Goal: Transaction & Acquisition: Book appointment/travel/reservation

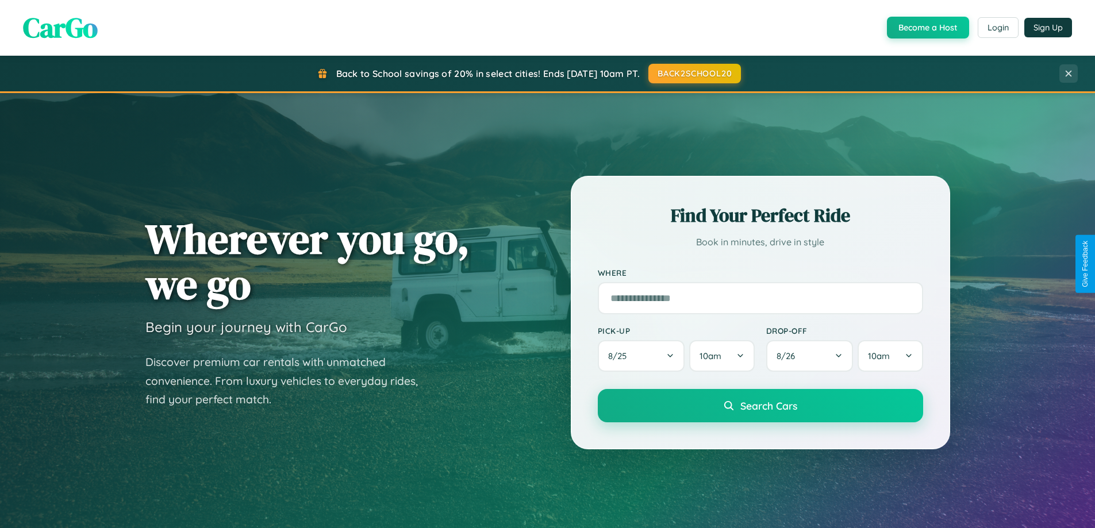
scroll to position [2212, 0]
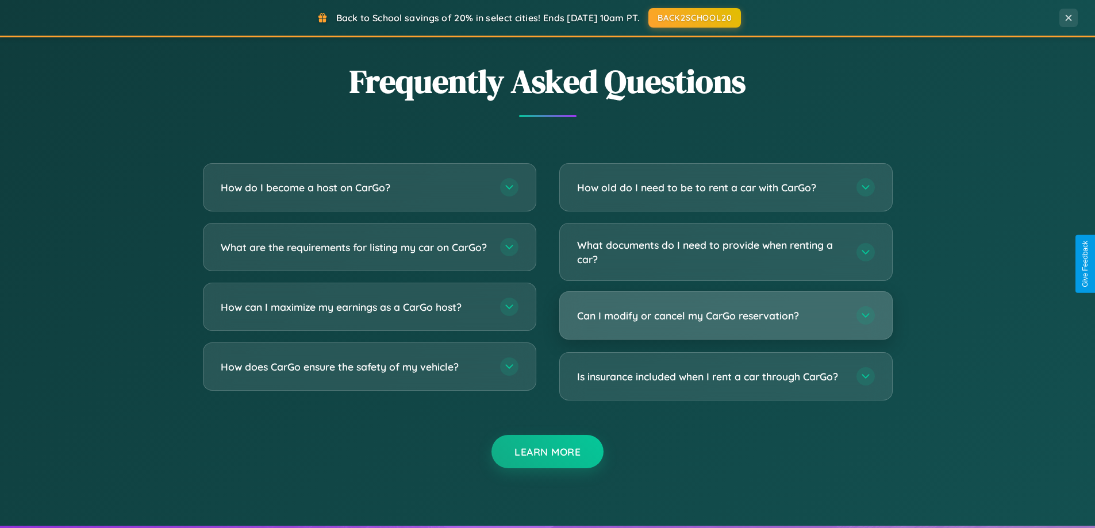
click at [725, 316] on h3 "Can I modify or cancel my CarGo reservation?" at bounding box center [711, 316] width 268 height 14
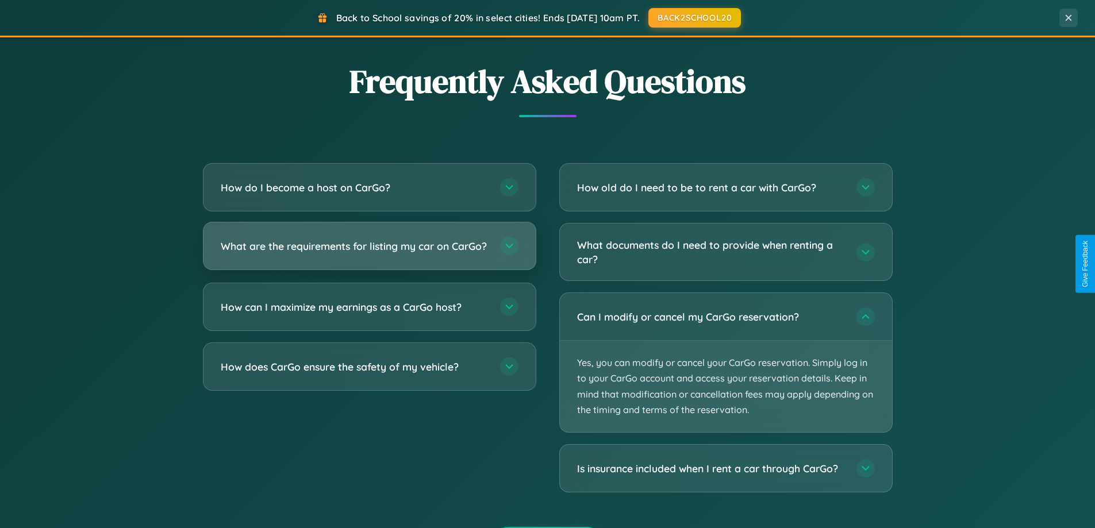
click at [369, 252] on h3 "What are the requirements for listing my car on CarGo?" at bounding box center [355, 246] width 268 height 14
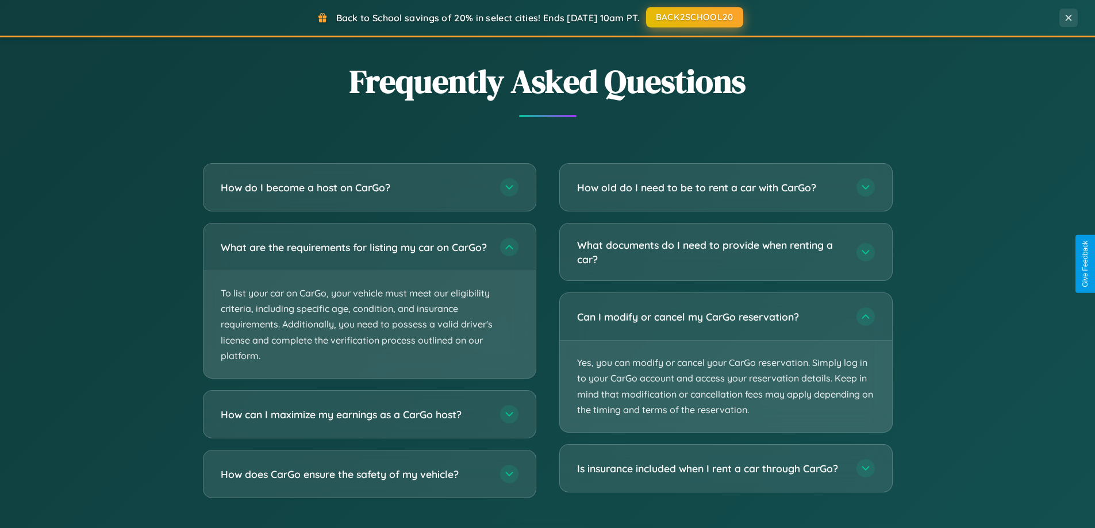
click at [694, 17] on button "BACK2SCHOOL20" at bounding box center [694, 17] width 97 height 21
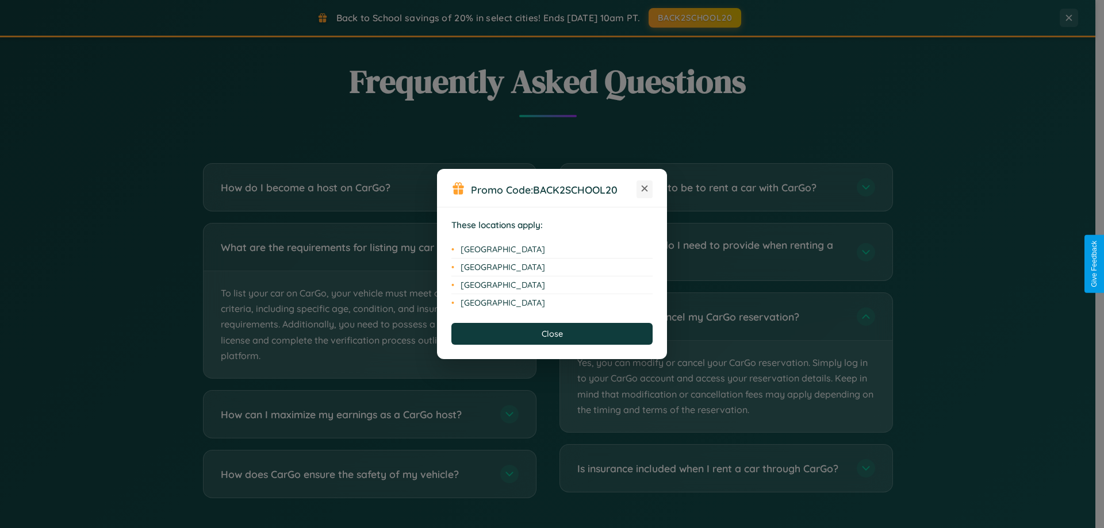
click at [644, 189] on icon at bounding box center [644, 189] width 6 height 6
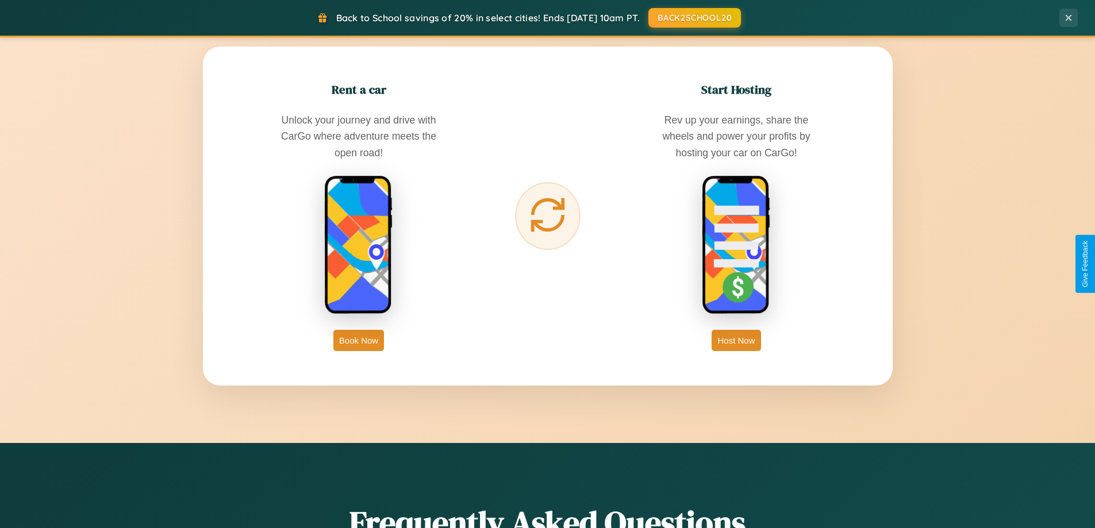
scroll to position [0, 0]
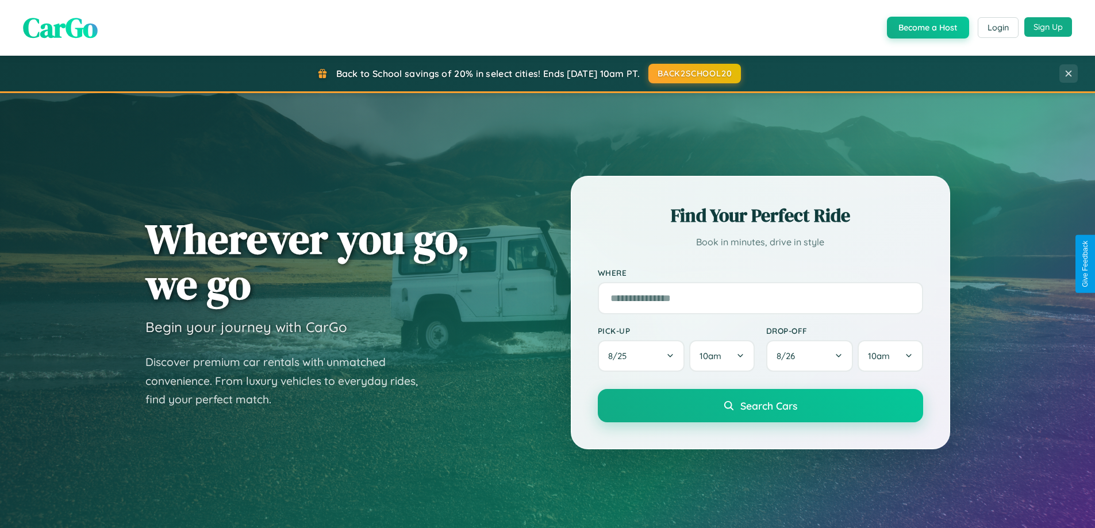
click at [1048, 27] on button "Sign Up" at bounding box center [1048, 27] width 48 height 20
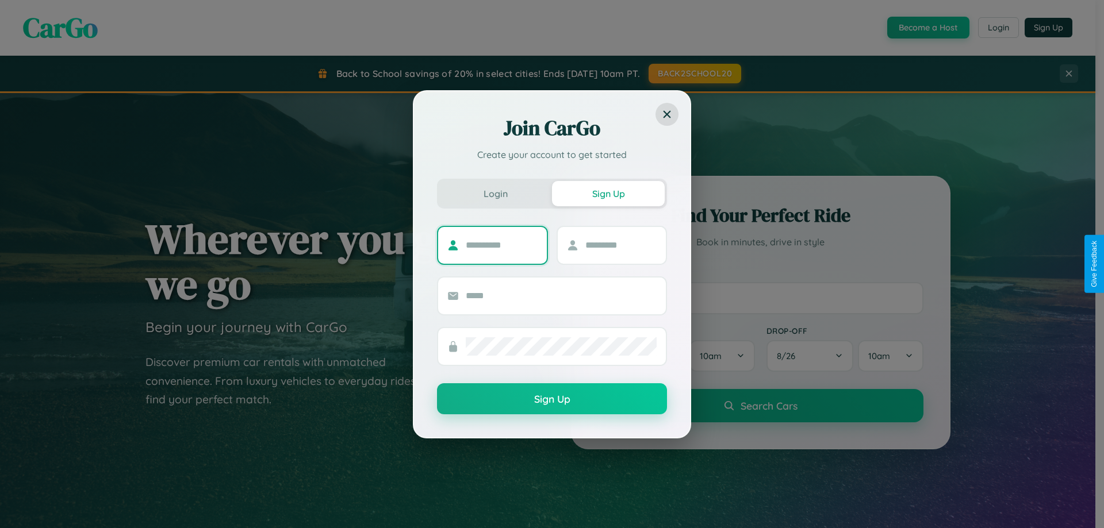
click at [501, 245] on input "text" at bounding box center [502, 245] width 72 height 18
type input "*****"
click at [620, 245] on input "text" at bounding box center [621, 245] width 72 height 18
type input "*****"
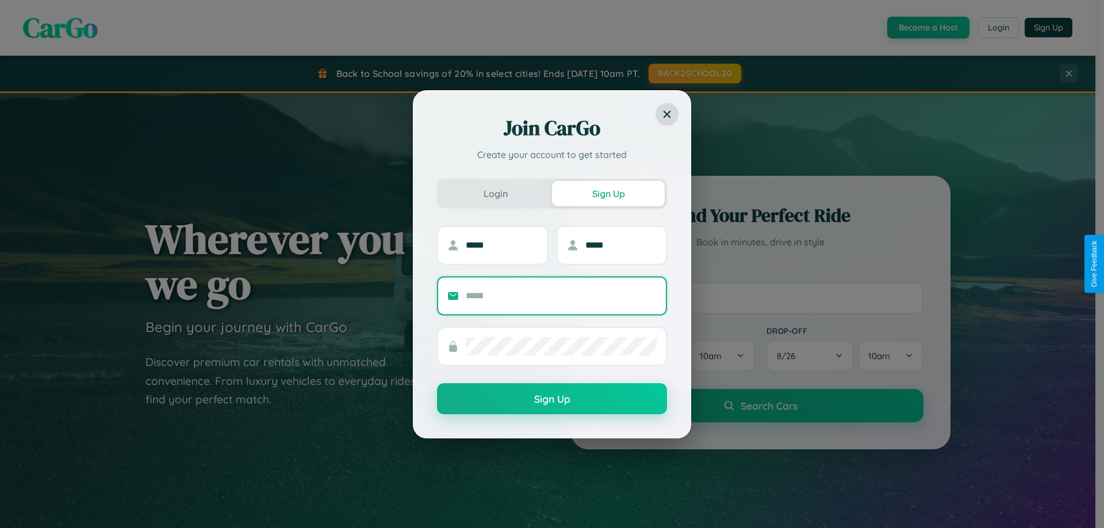
click at [561, 295] on input "text" at bounding box center [561, 296] width 191 height 18
type input "**********"
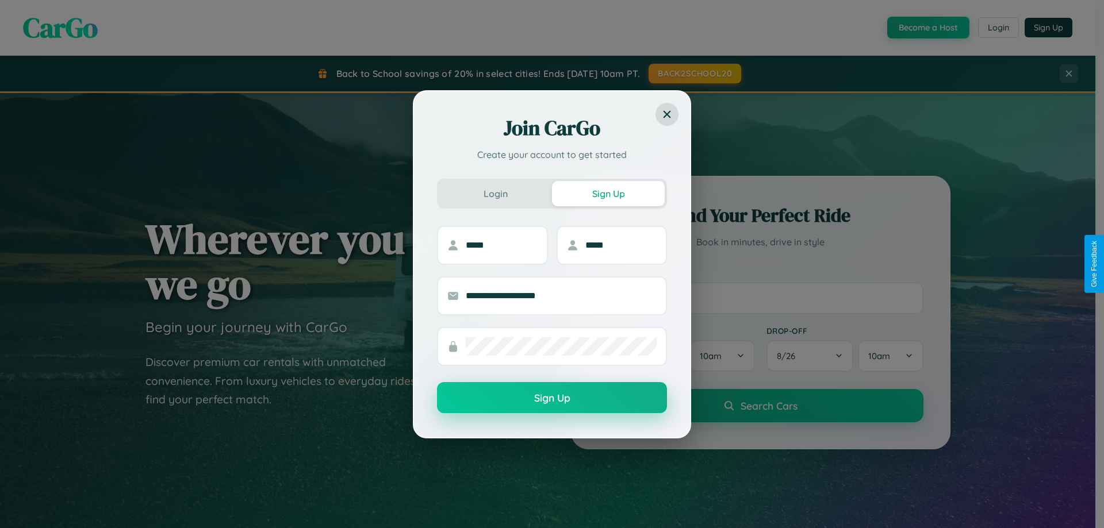
click at [552, 398] on button "Sign Up" at bounding box center [552, 397] width 230 height 31
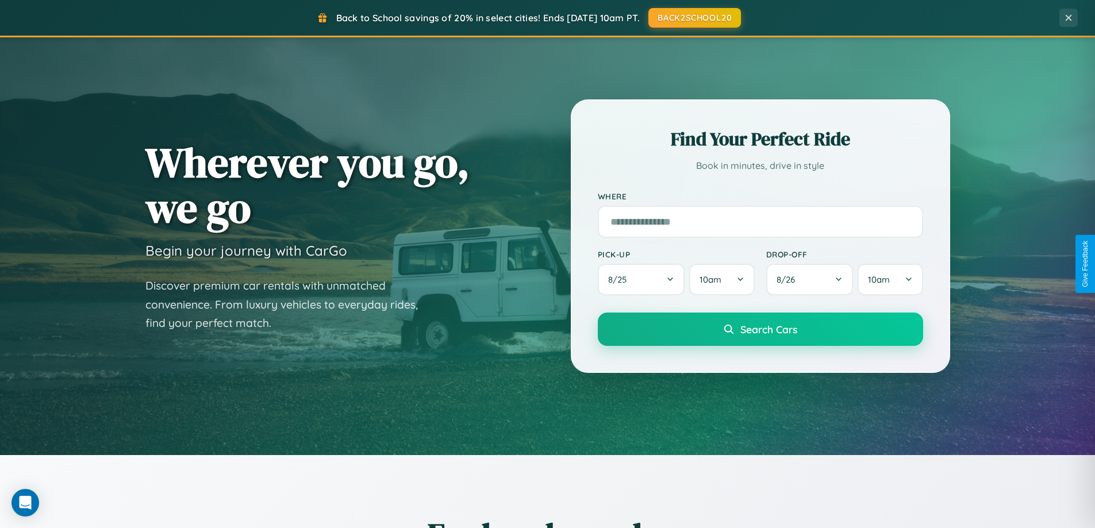
scroll to position [495, 0]
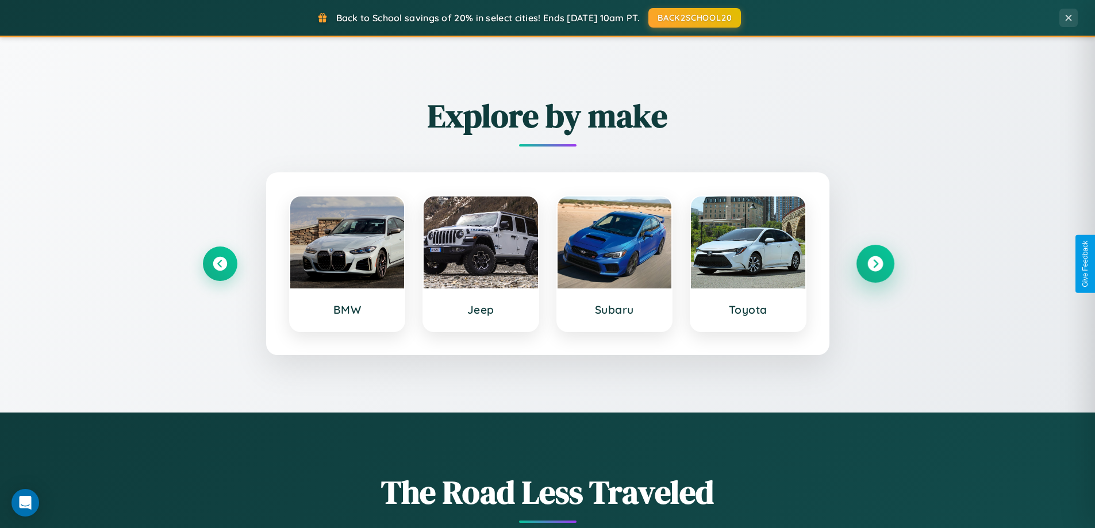
click at [875, 264] on icon at bounding box center [875, 264] width 16 height 16
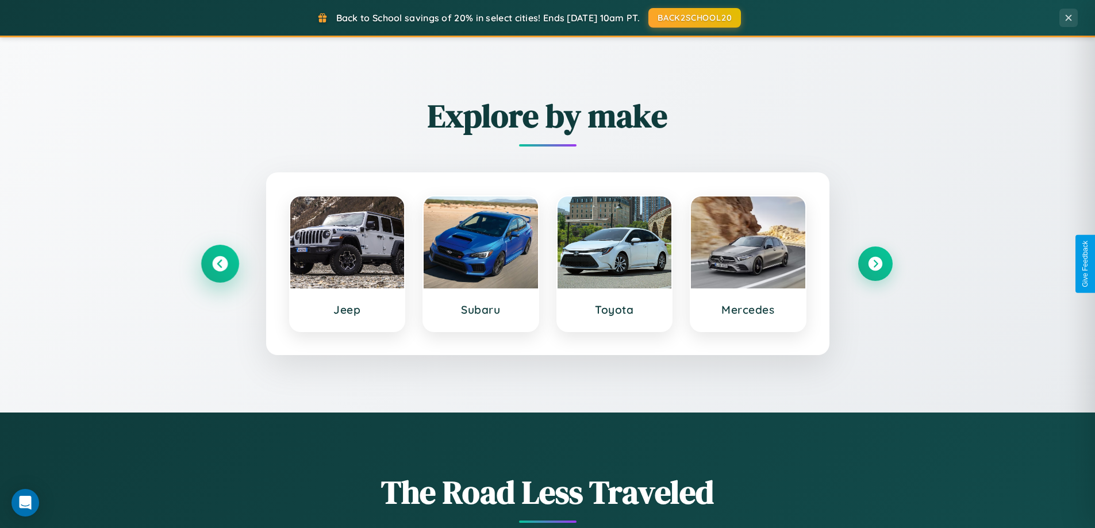
click at [220, 264] on icon at bounding box center [220, 264] width 16 height 16
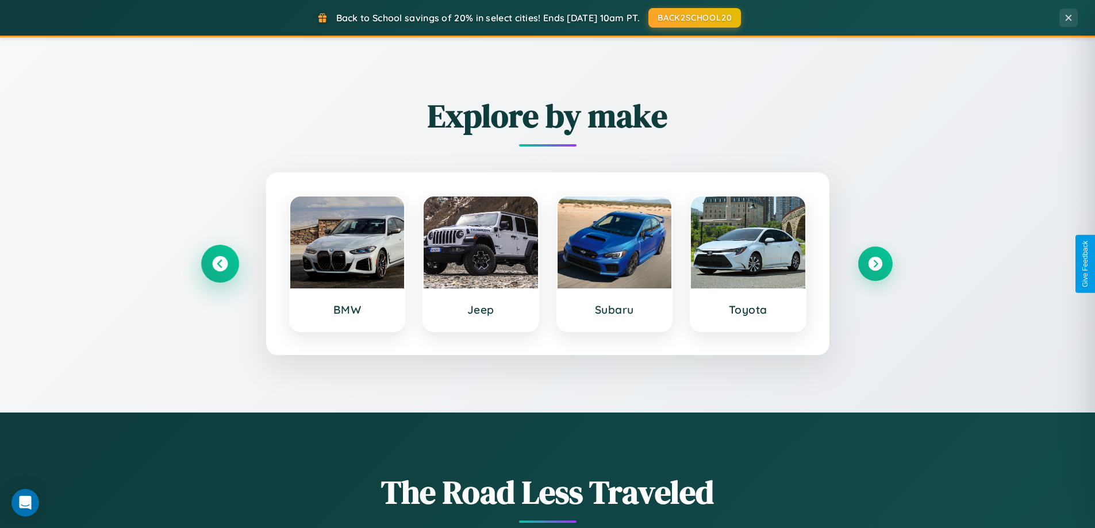
click at [220, 264] on icon at bounding box center [220, 264] width 16 height 16
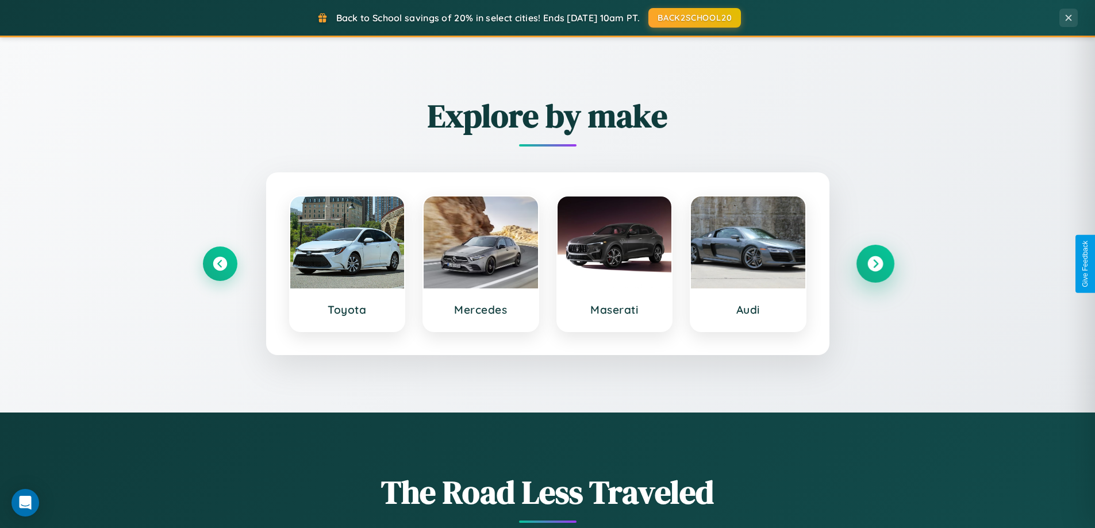
click at [875, 264] on icon at bounding box center [875, 264] width 16 height 16
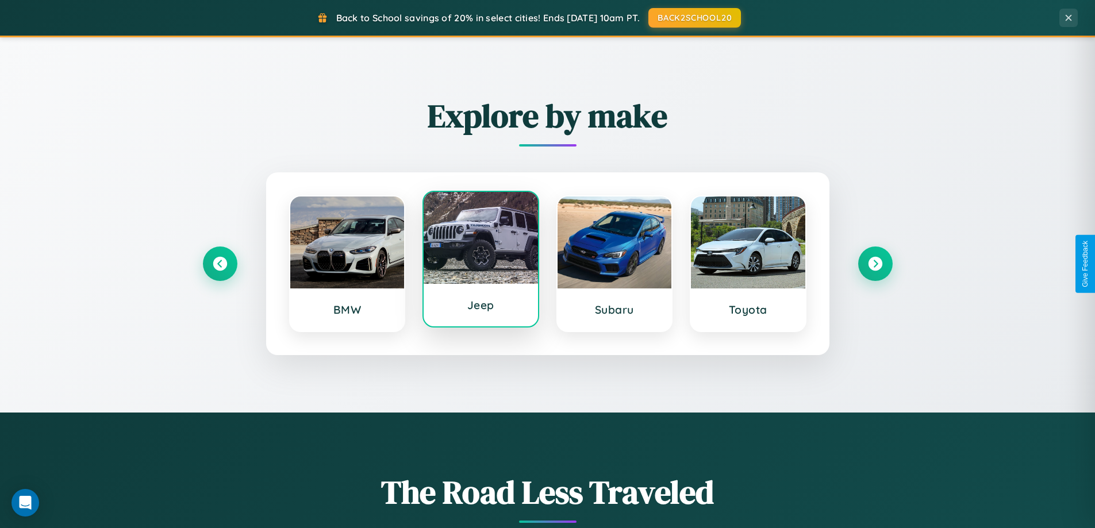
click at [481, 264] on div at bounding box center [481, 238] width 114 height 92
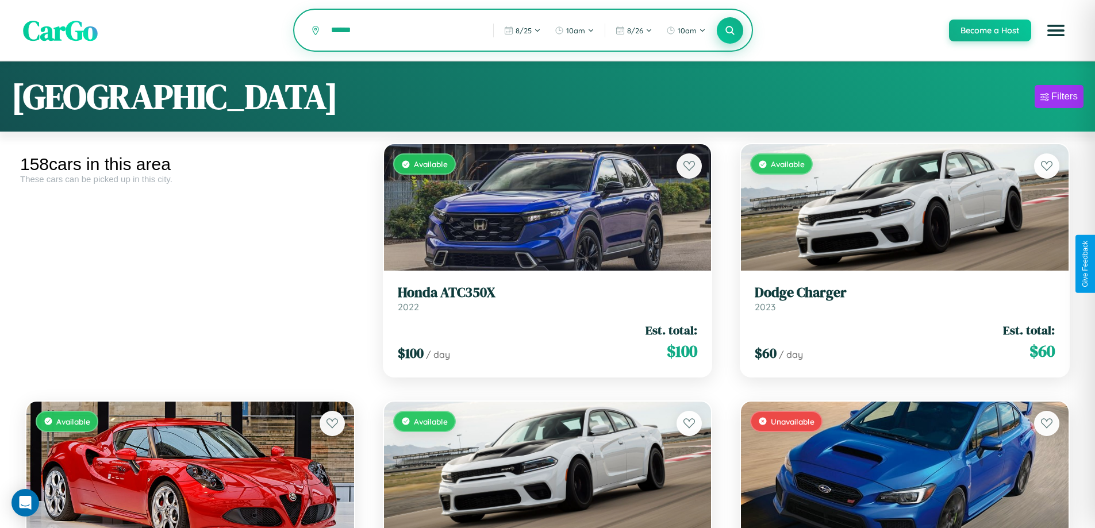
type input "******"
click at [729, 31] on icon at bounding box center [730, 30] width 11 height 11
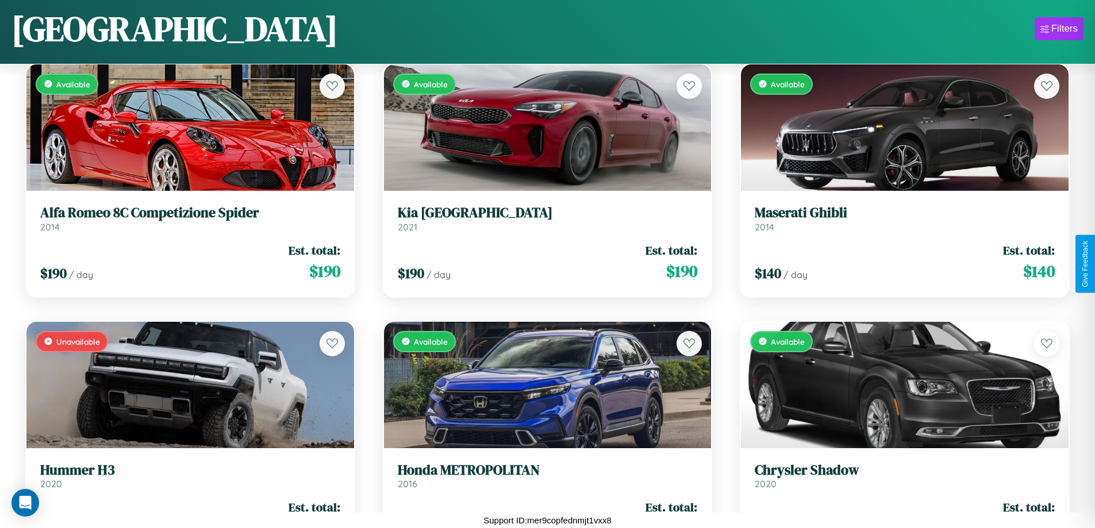
scroll to position [6596, 0]
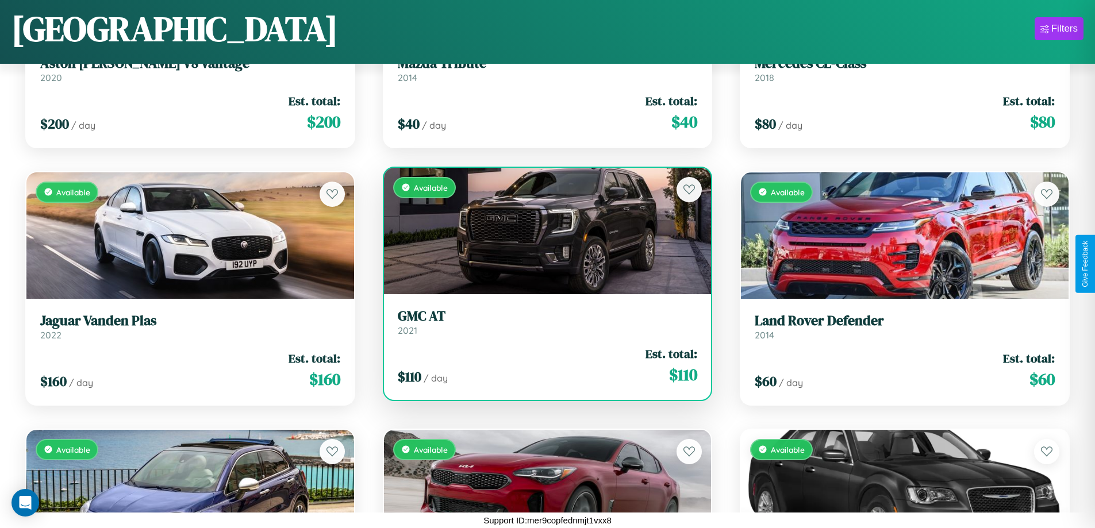
click at [543, 326] on link "GMC AT 2021" at bounding box center [548, 322] width 300 height 28
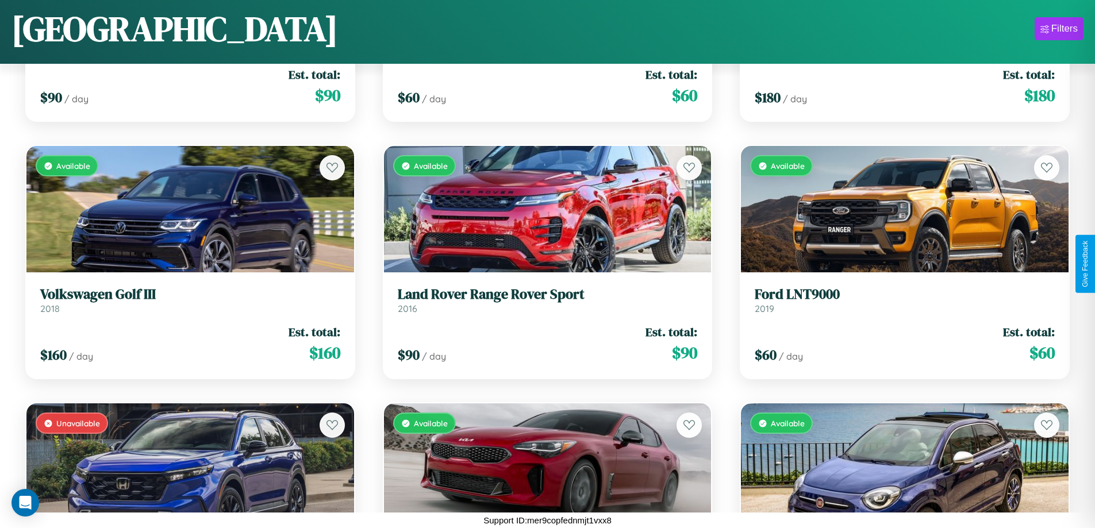
scroll to position [12259, 0]
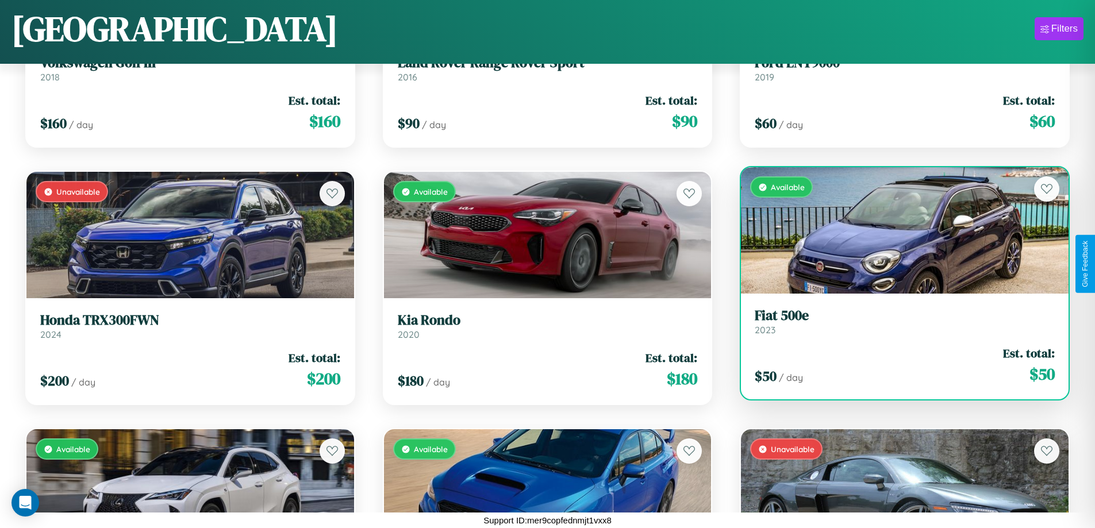
click at [897, 365] on div "$ 50 / day Est. total: $ 50" at bounding box center [905, 365] width 300 height 41
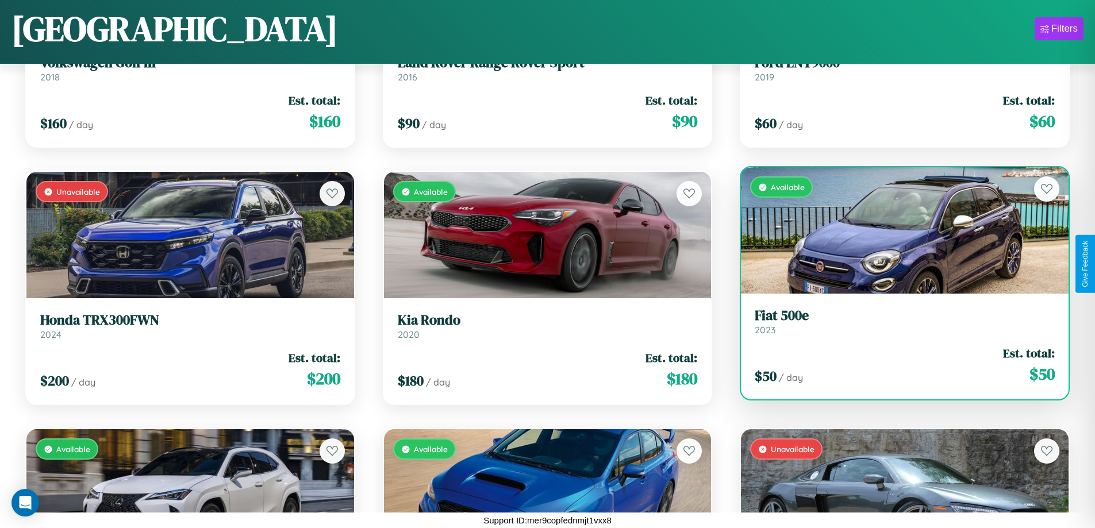
click at [897, 365] on div "$ 50 / day Est. total: $ 50" at bounding box center [905, 365] width 300 height 41
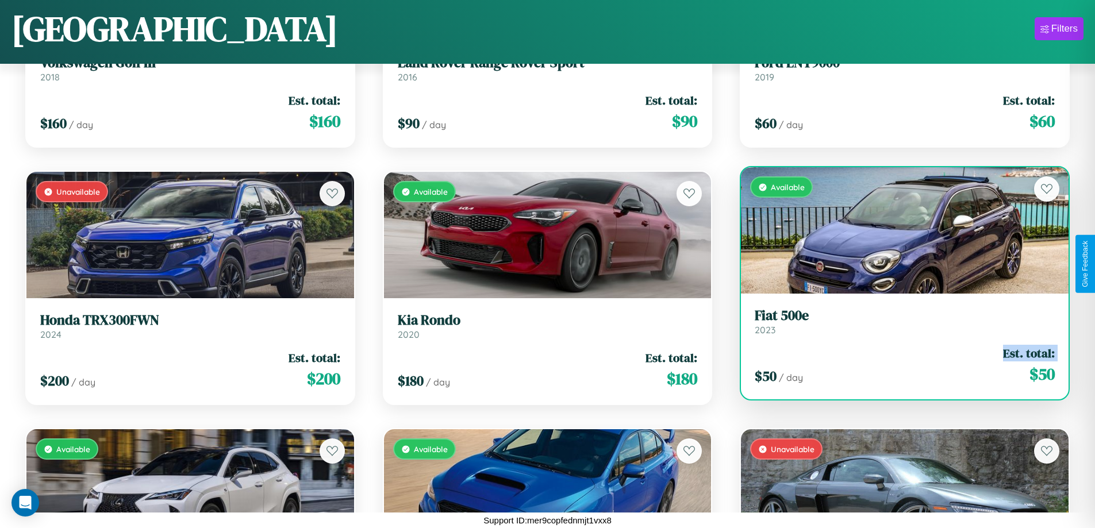
click at [897, 365] on div "$ 50 / day Est. total: $ 50" at bounding box center [905, 365] width 300 height 41
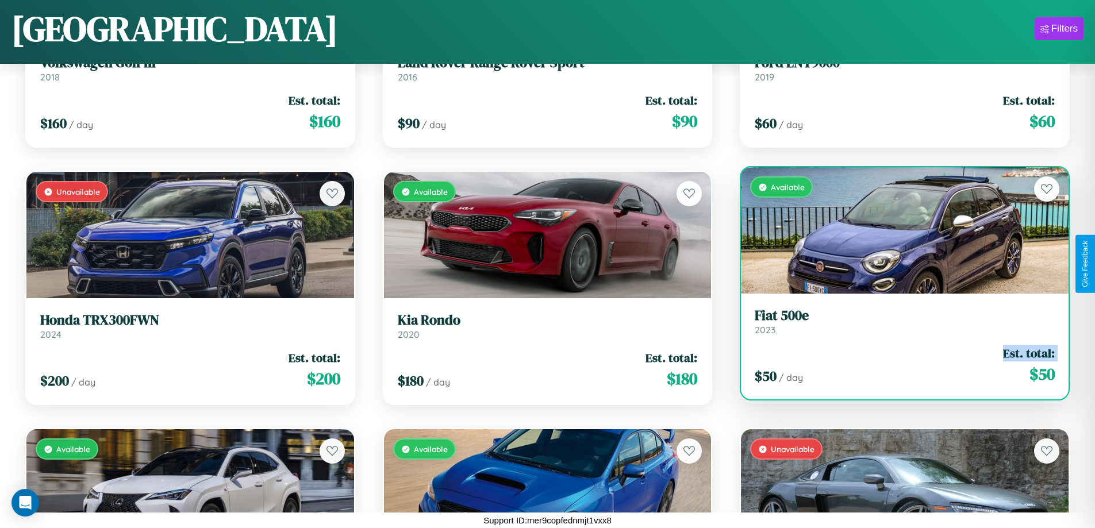
click at [897, 365] on div "$ 50 / day Est. total: $ 50" at bounding box center [905, 365] width 300 height 41
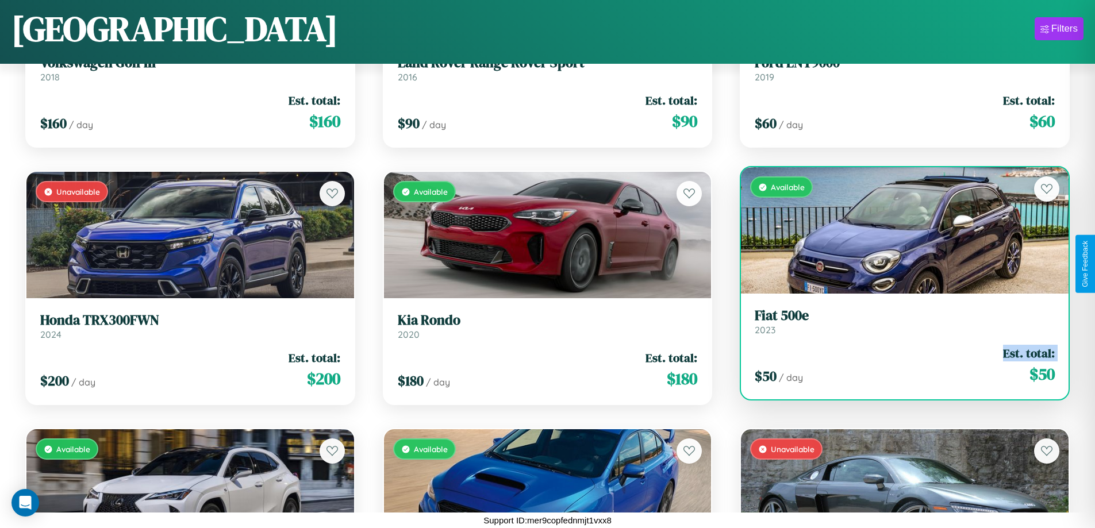
click at [897, 365] on div "$ 50 / day Est. total: $ 50" at bounding box center [905, 365] width 300 height 41
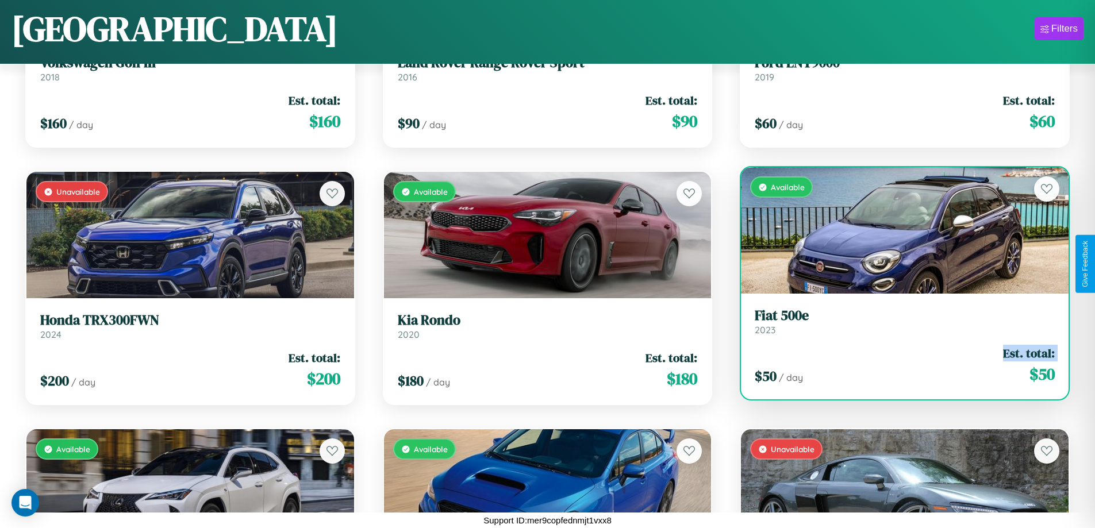
click at [897, 321] on h3 "Fiat 500e" at bounding box center [905, 316] width 300 height 17
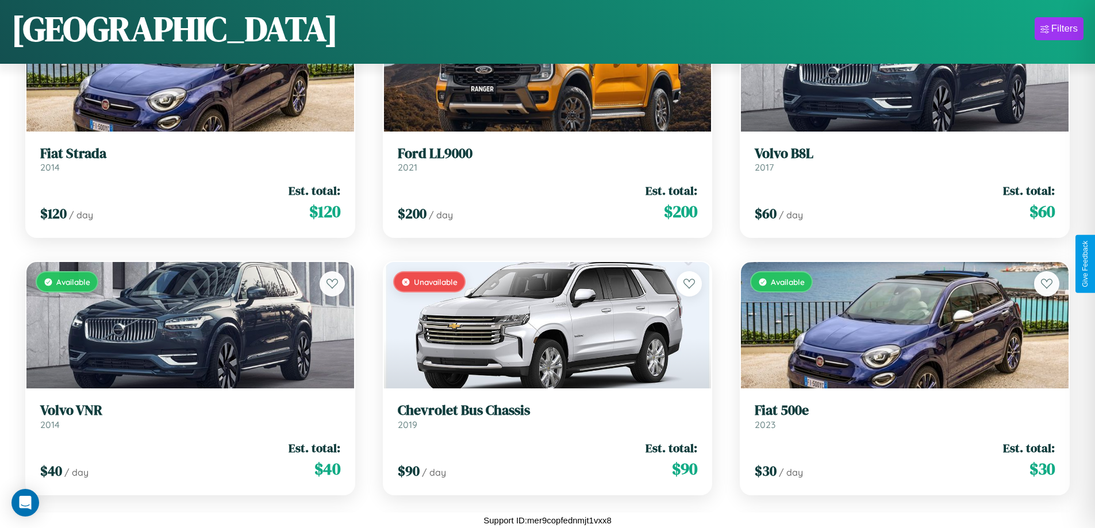
scroll to position [4537, 0]
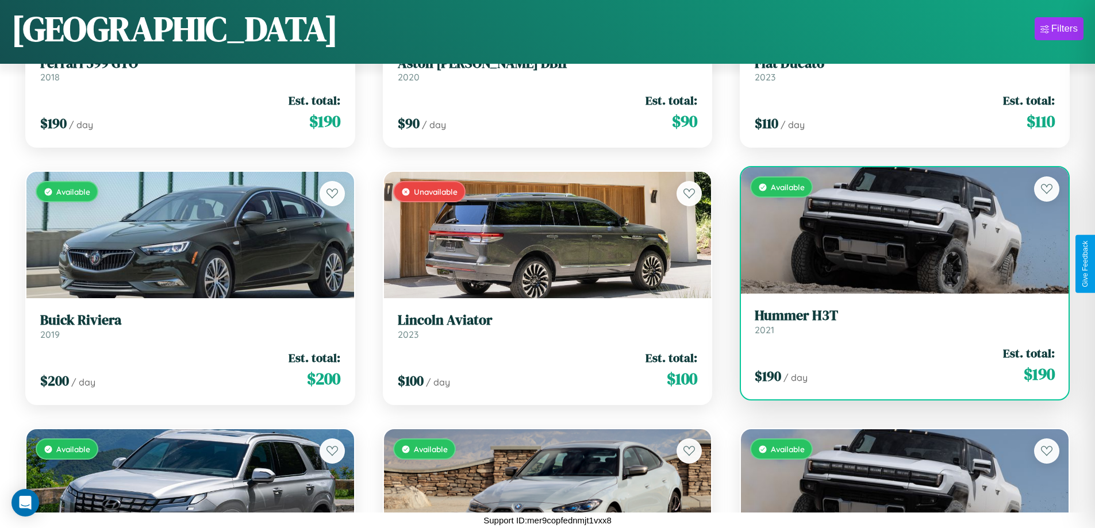
click at [897, 326] on link "Hummer H3T 2021" at bounding box center [905, 322] width 300 height 28
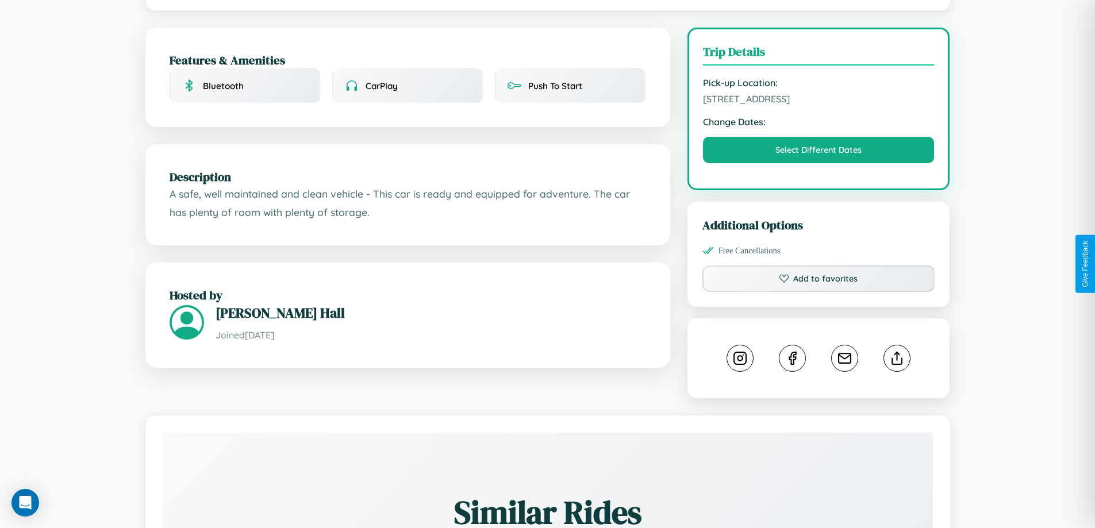
scroll to position [298, 0]
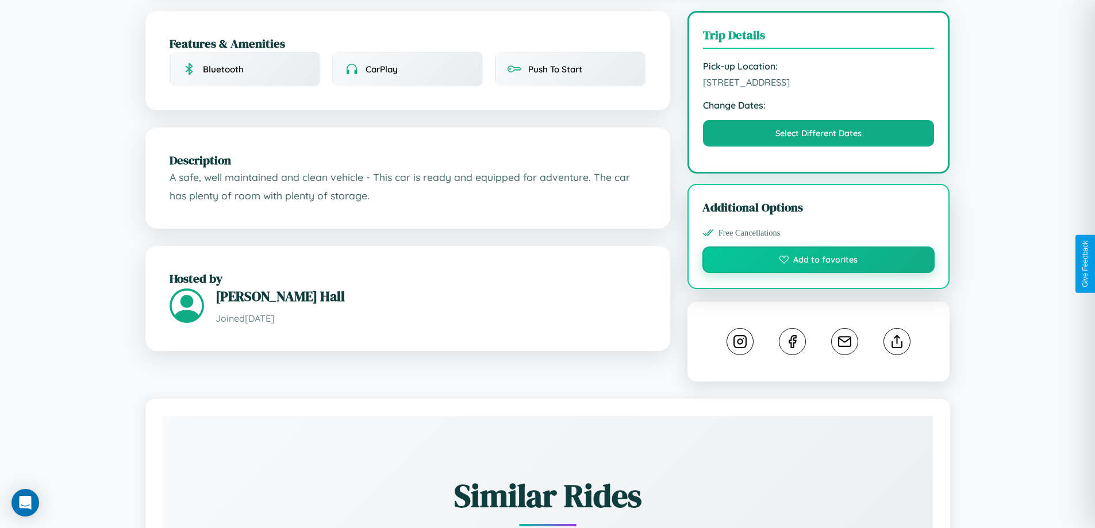
click at [819, 262] on button "Add to favorites" at bounding box center [818, 260] width 233 height 26
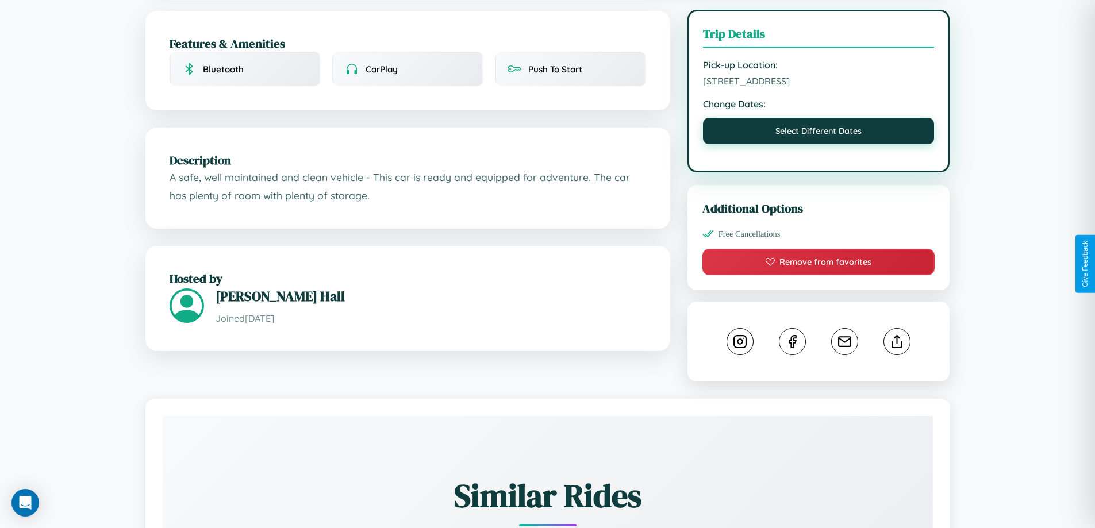
click at [819, 135] on button "Select Different Dates" at bounding box center [819, 131] width 232 height 26
select select "*"
select select "****"
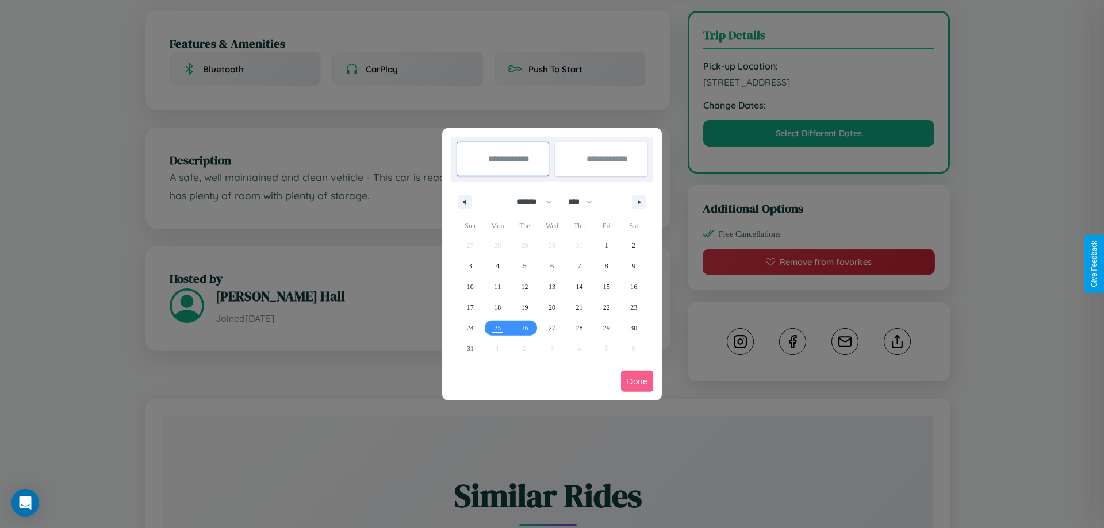
click at [529, 202] on select "******* ******** ***** ***** *** **** **** ****** ********* ******* ******** **…" at bounding box center [532, 202] width 49 height 19
select select "*"
click at [585, 202] on select "**** **** **** **** **** **** **** **** **** **** **** **** **** **** **** ****…" at bounding box center [579, 202] width 34 height 19
select select "****"
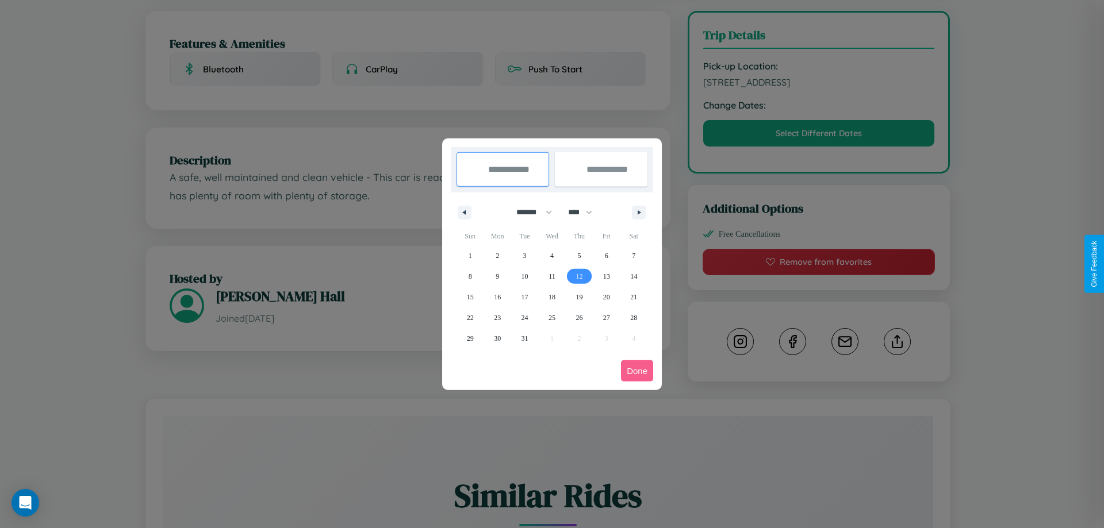
click at [579, 276] on span "12" at bounding box center [578, 276] width 7 height 21
type input "**********"
click at [633, 297] on span "21" at bounding box center [633, 297] width 7 height 21
type input "**********"
click at [637, 371] on button "Done" at bounding box center [637, 370] width 32 height 21
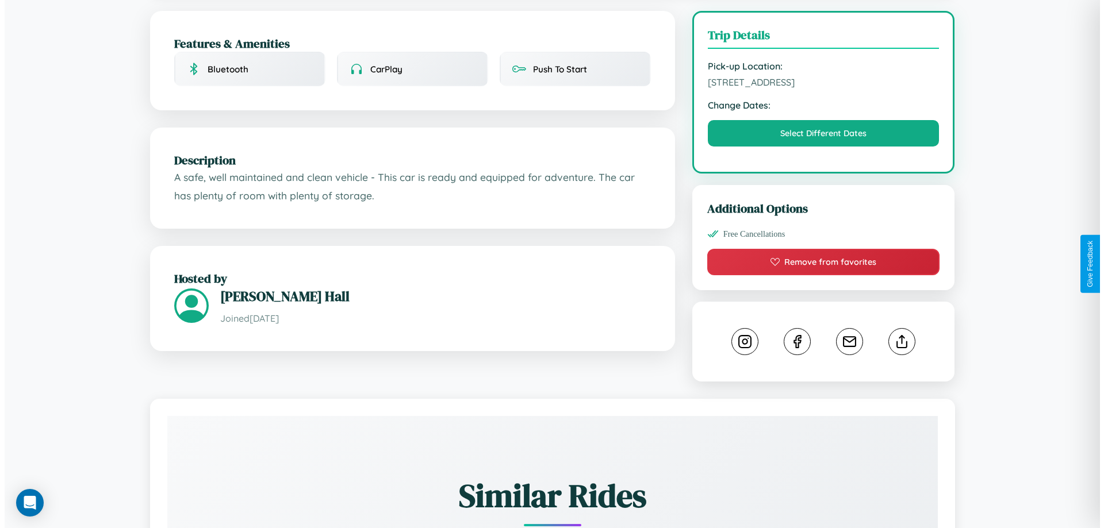
scroll to position [0, 0]
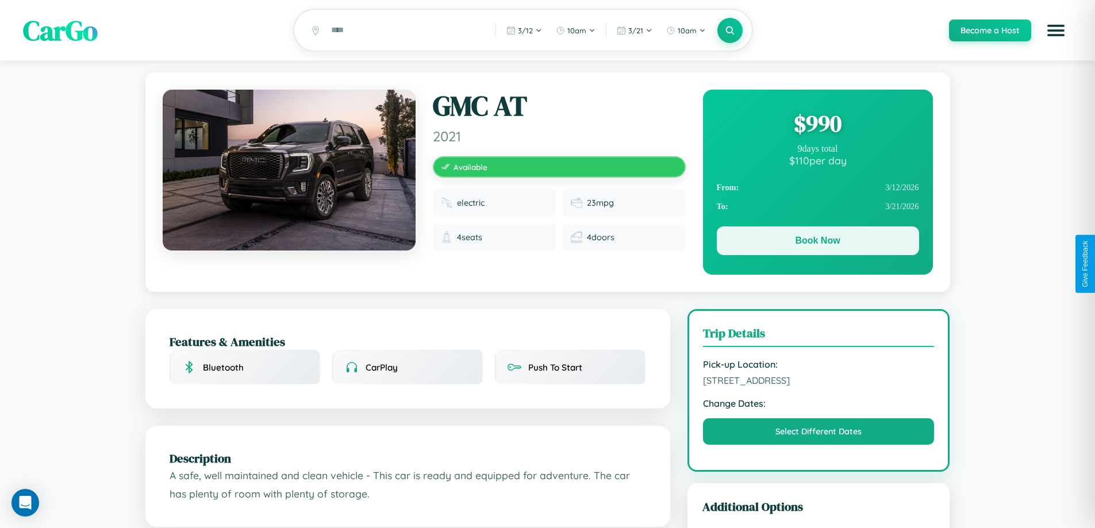
click at [817, 243] on button "Book Now" at bounding box center [818, 240] width 202 height 29
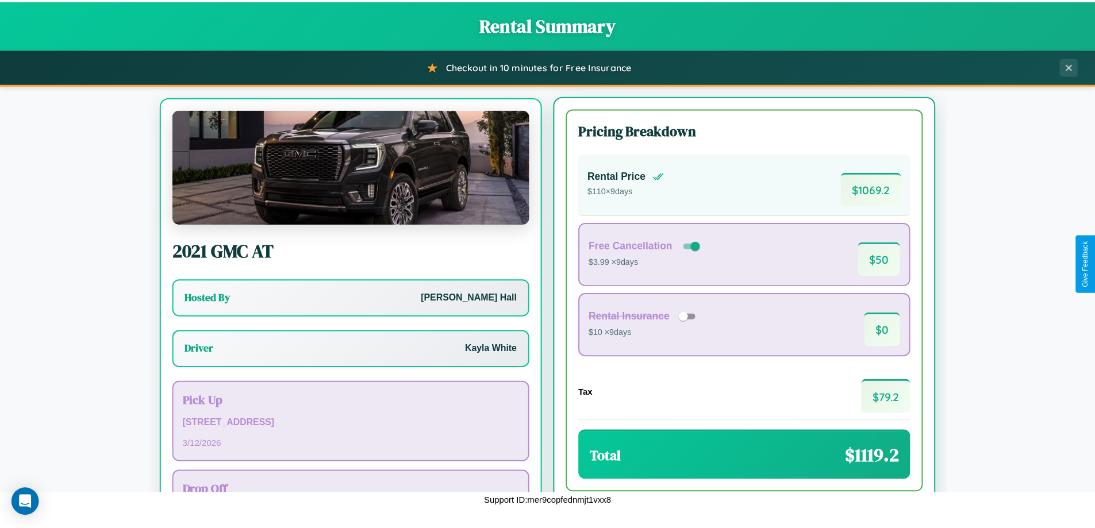
scroll to position [53, 0]
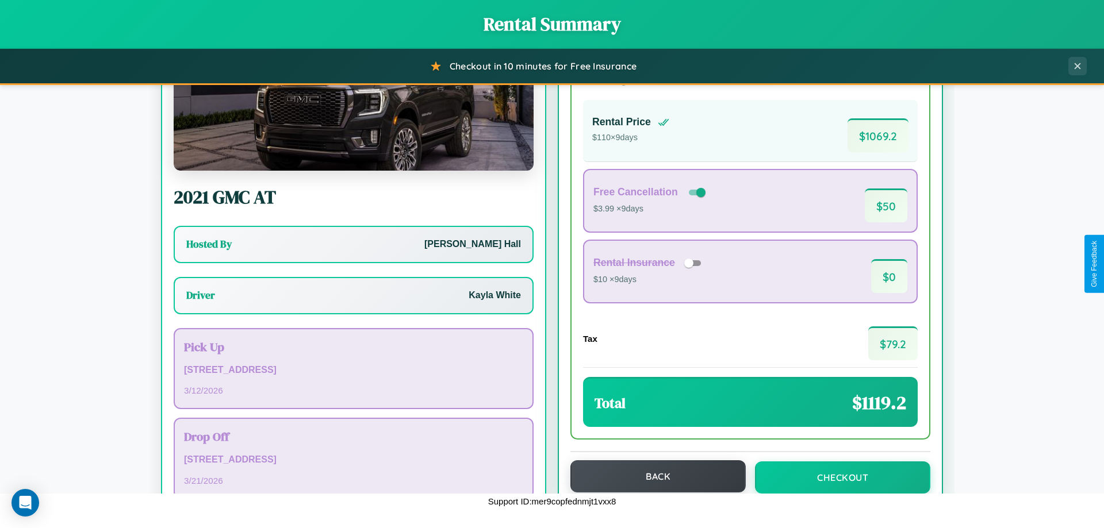
click at [652, 478] on button "Back" at bounding box center [657, 476] width 175 height 32
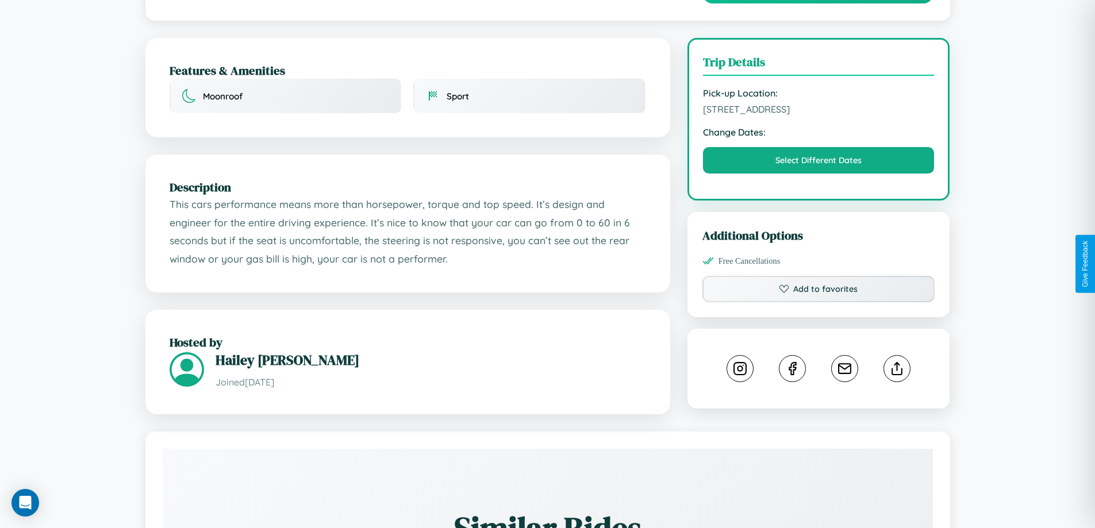
scroll to position [298, 0]
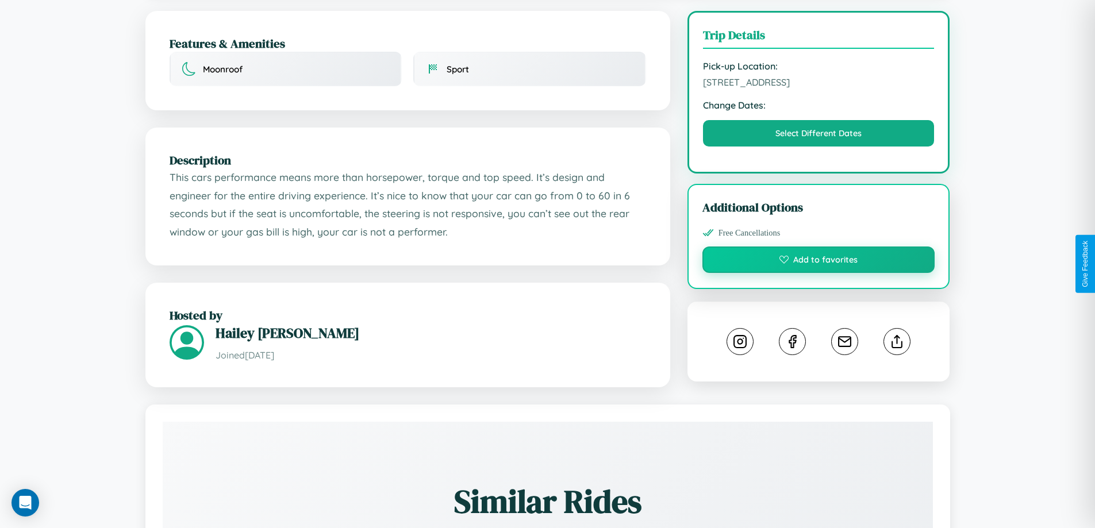
click at [819, 263] on button "Add to favorites" at bounding box center [818, 260] width 233 height 26
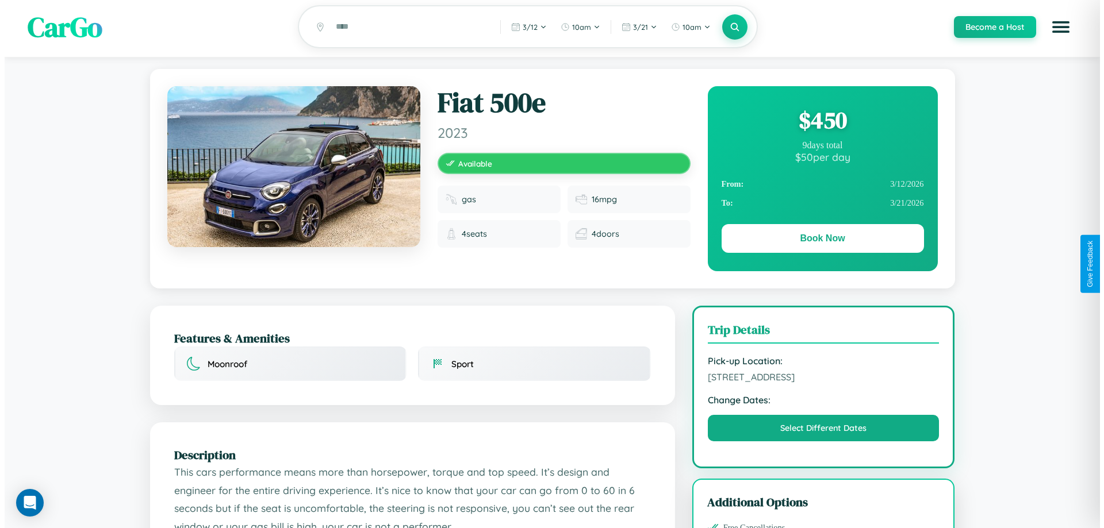
scroll to position [0, 0]
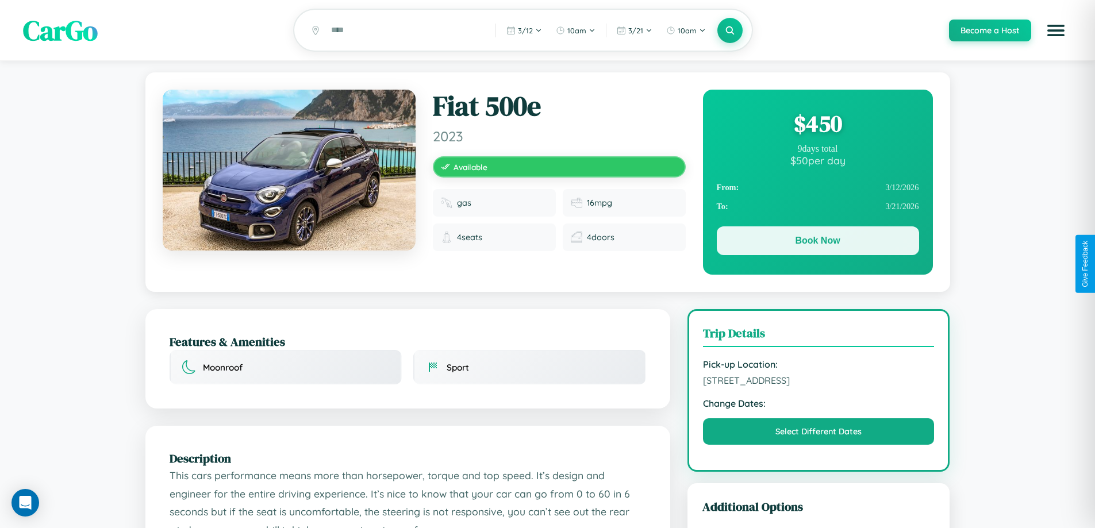
click at [817, 243] on button "Book Now" at bounding box center [818, 240] width 202 height 29
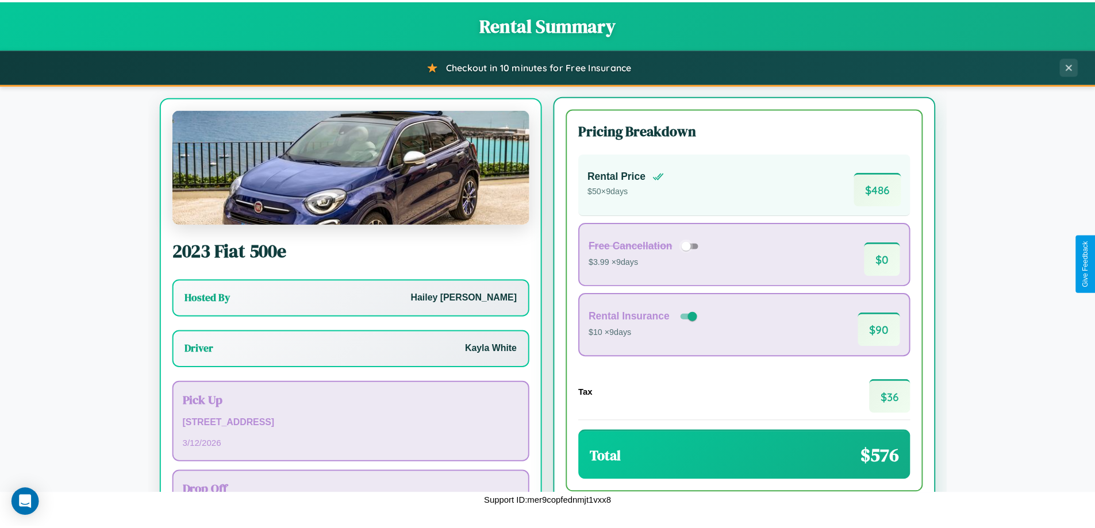
scroll to position [53, 0]
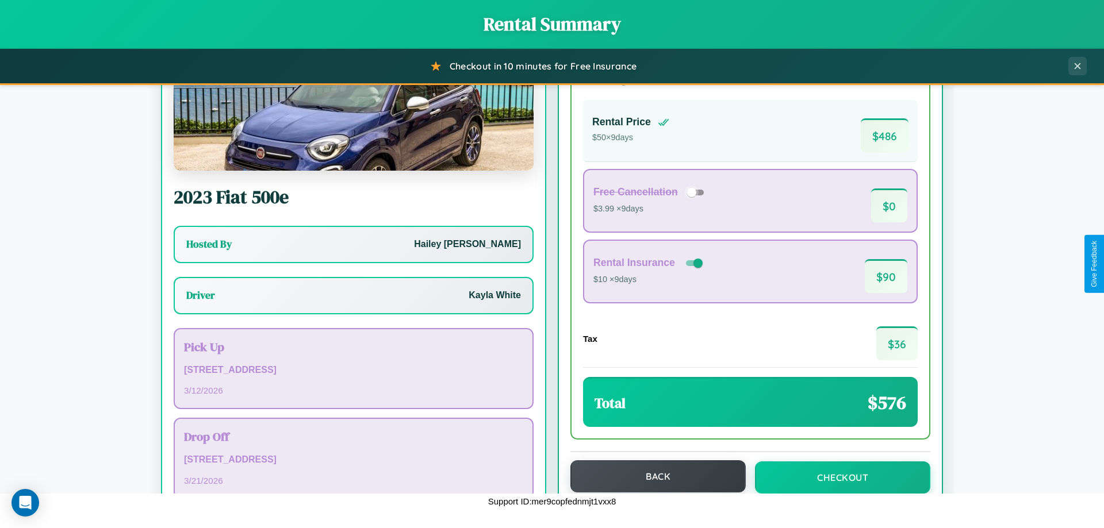
click at [652, 477] on button "Back" at bounding box center [657, 476] width 175 height 32
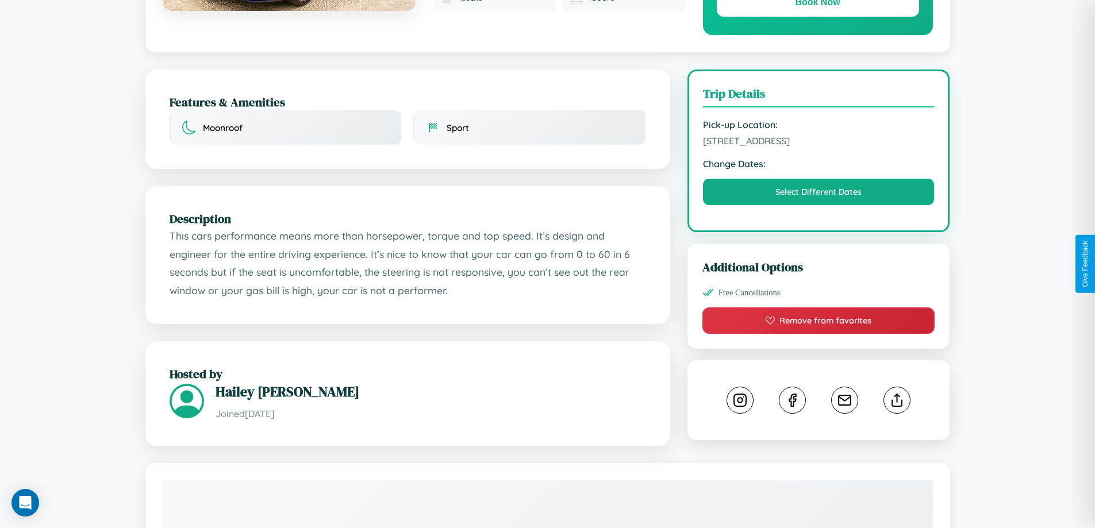
scroll to position [378, 0]
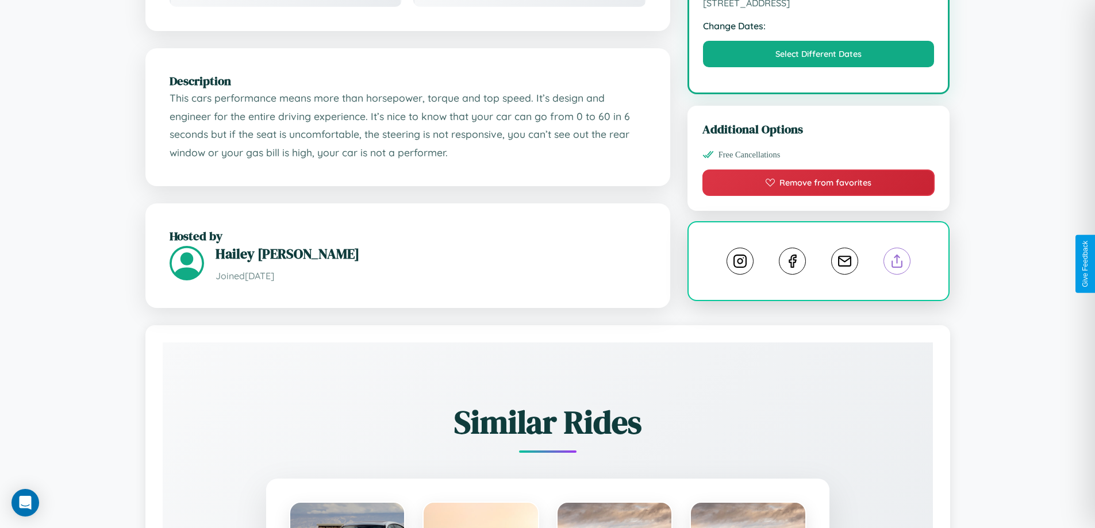
click at [897, 263] on line at bounding box center [897, 259] width 0 height 8
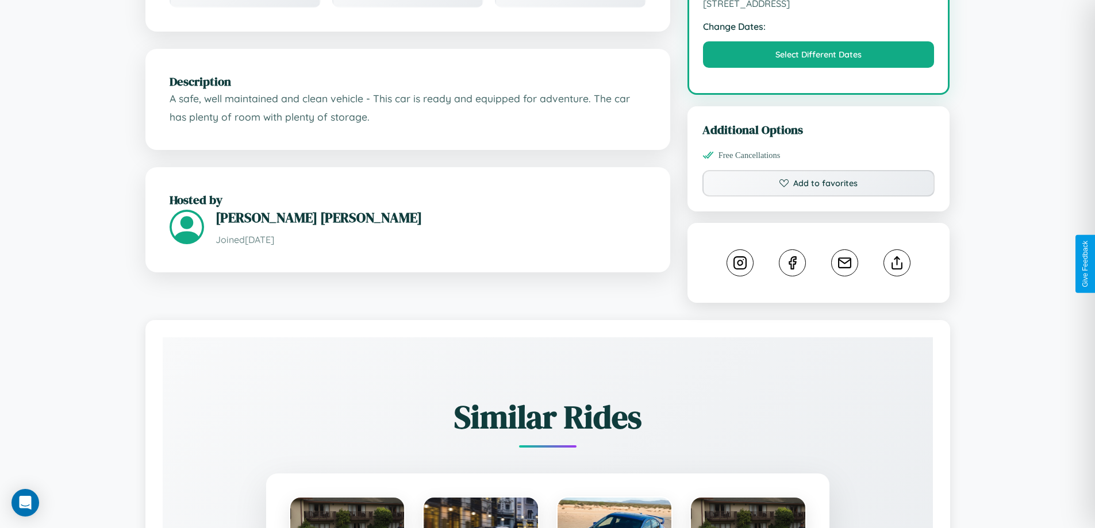
scroll to position [378, 0]
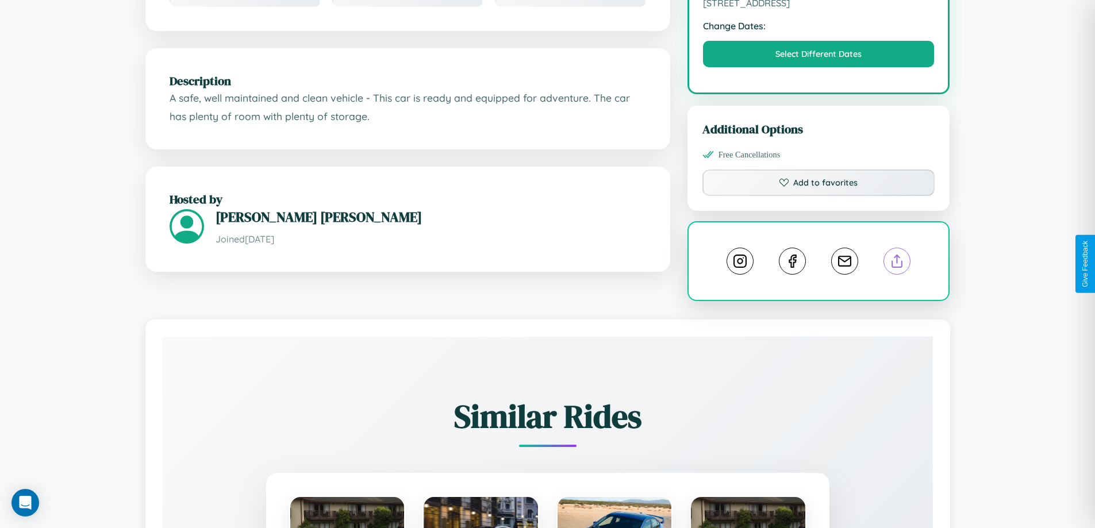
click at [897, 263] on line at bounding box center [897, 259] width 0 height 8
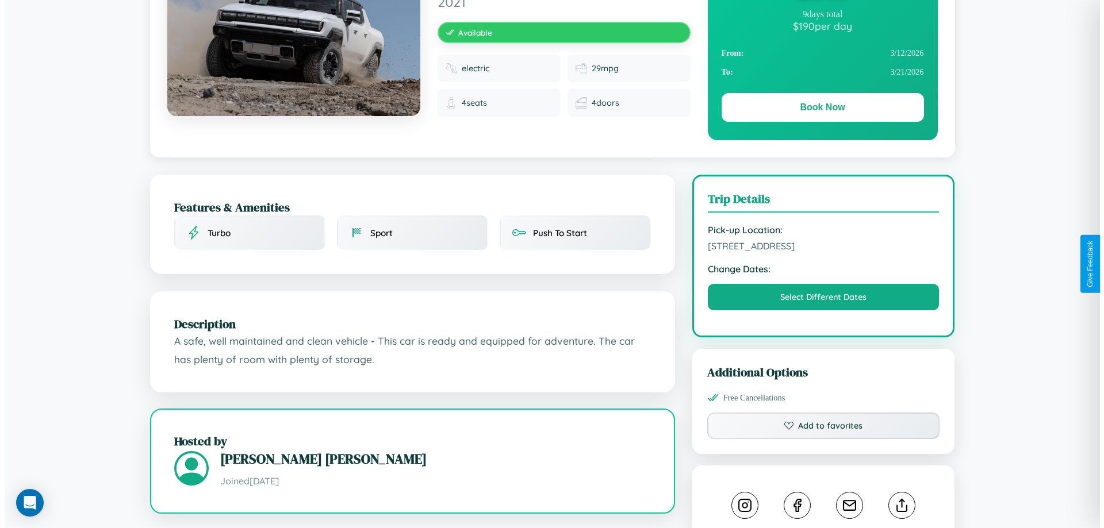
scroll to position [0, 0]
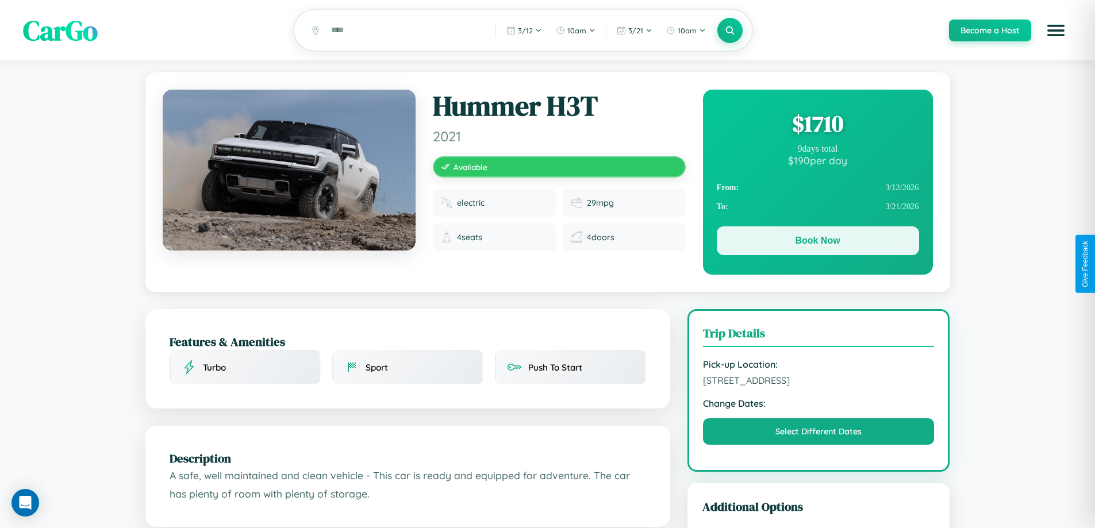
click at [817, 243] on button "Book Now" at bounding box center [818, 240] width 202 height 29
